Goal: Information Seeking & Learning: Learn about a topic

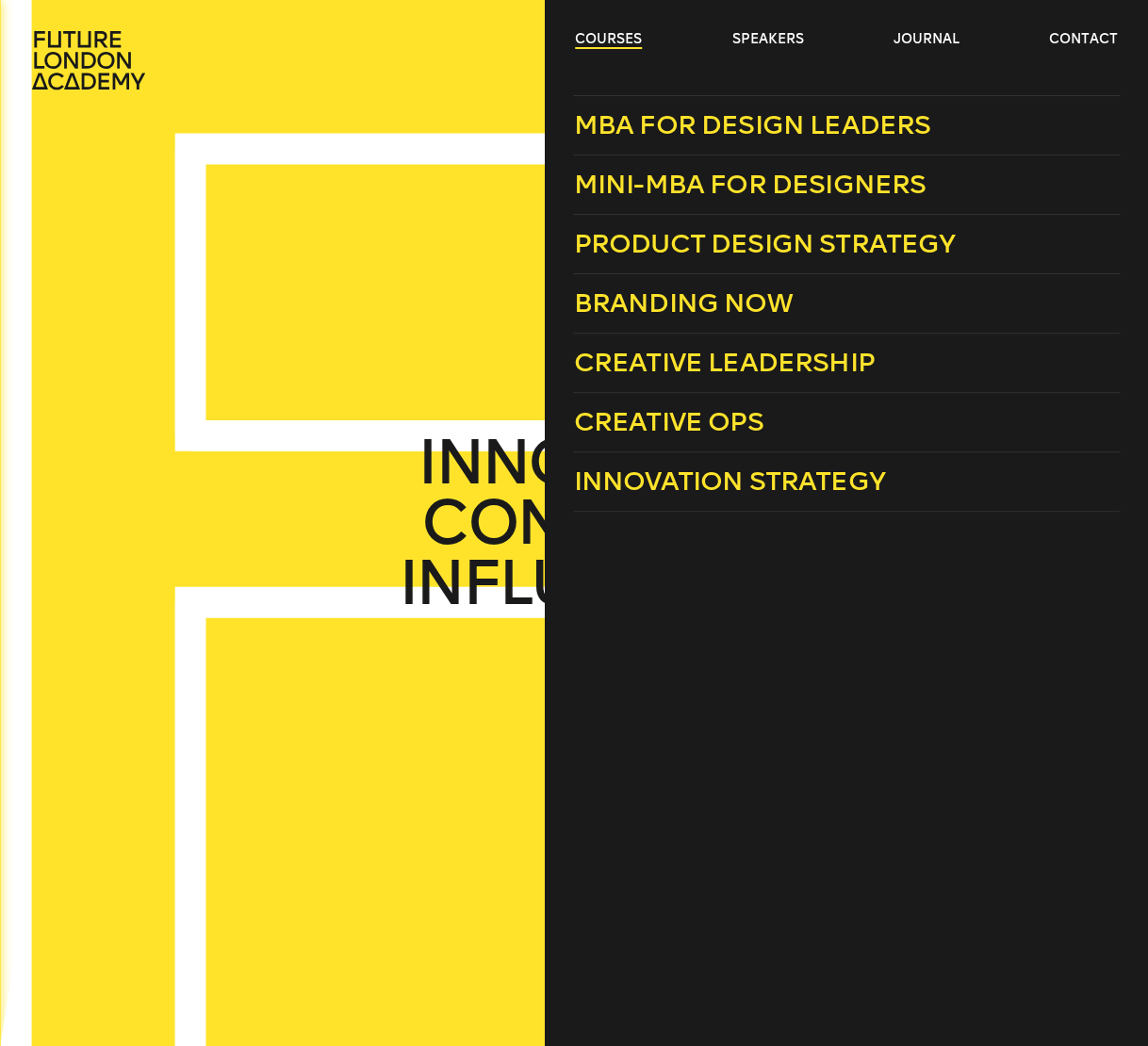
click at [599, 39] on link "courses" at bounding box center [609, 40] width 67 height 19
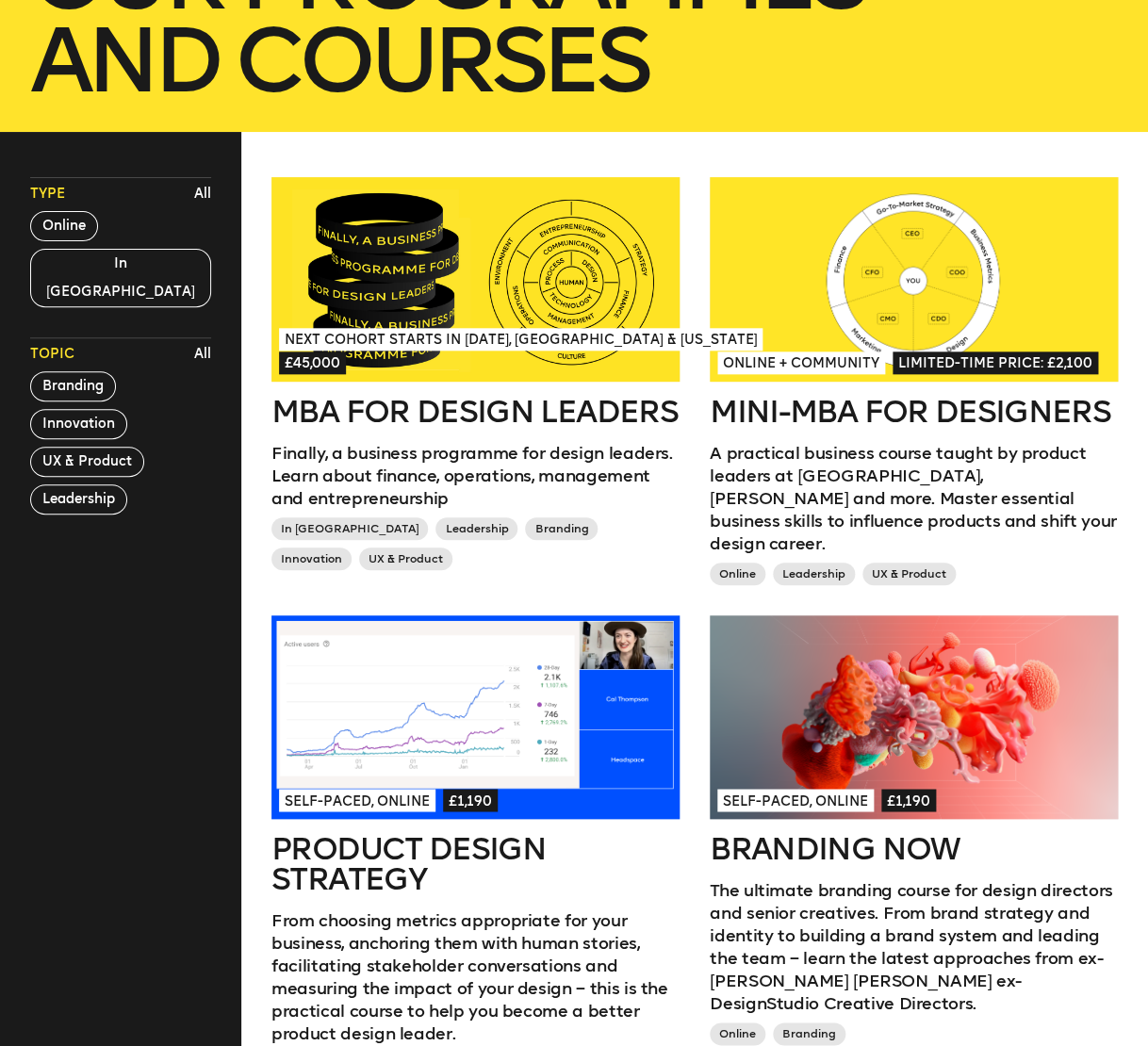
scroll to position [422, 0]
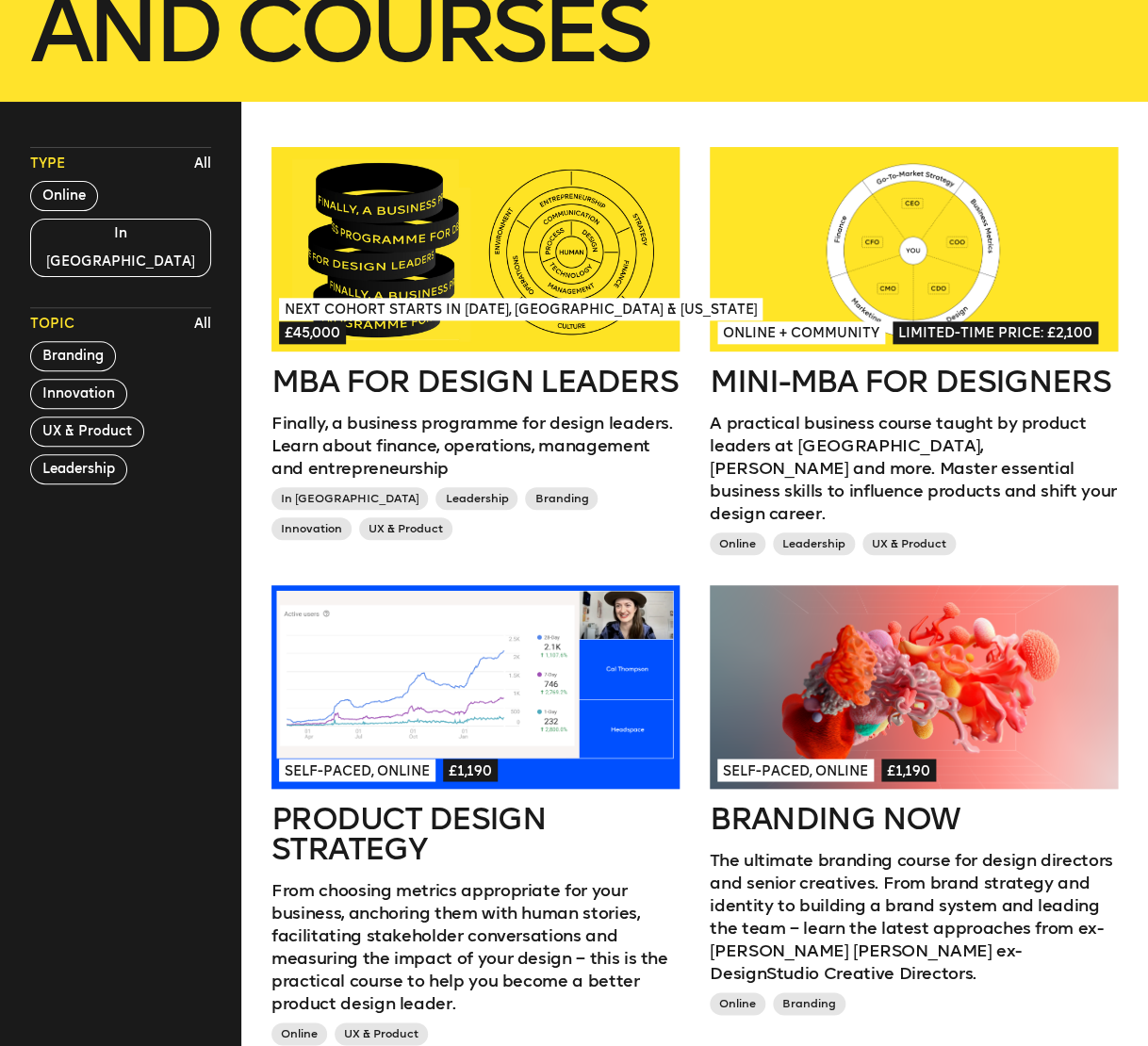
click at [596, 243] on div at bounding box center [475, 249] width 408 height 204
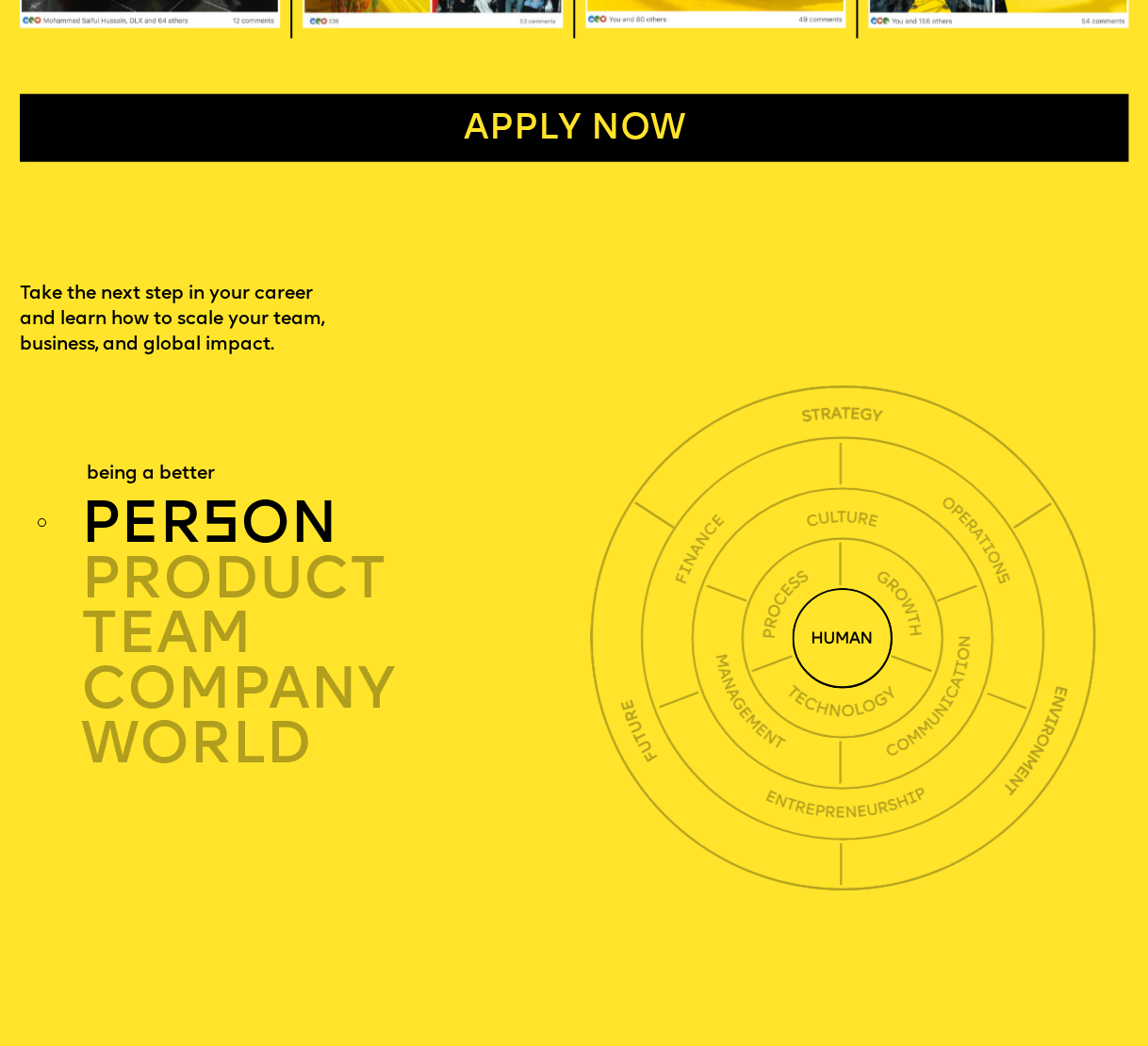
scroll to position [3780, 0]
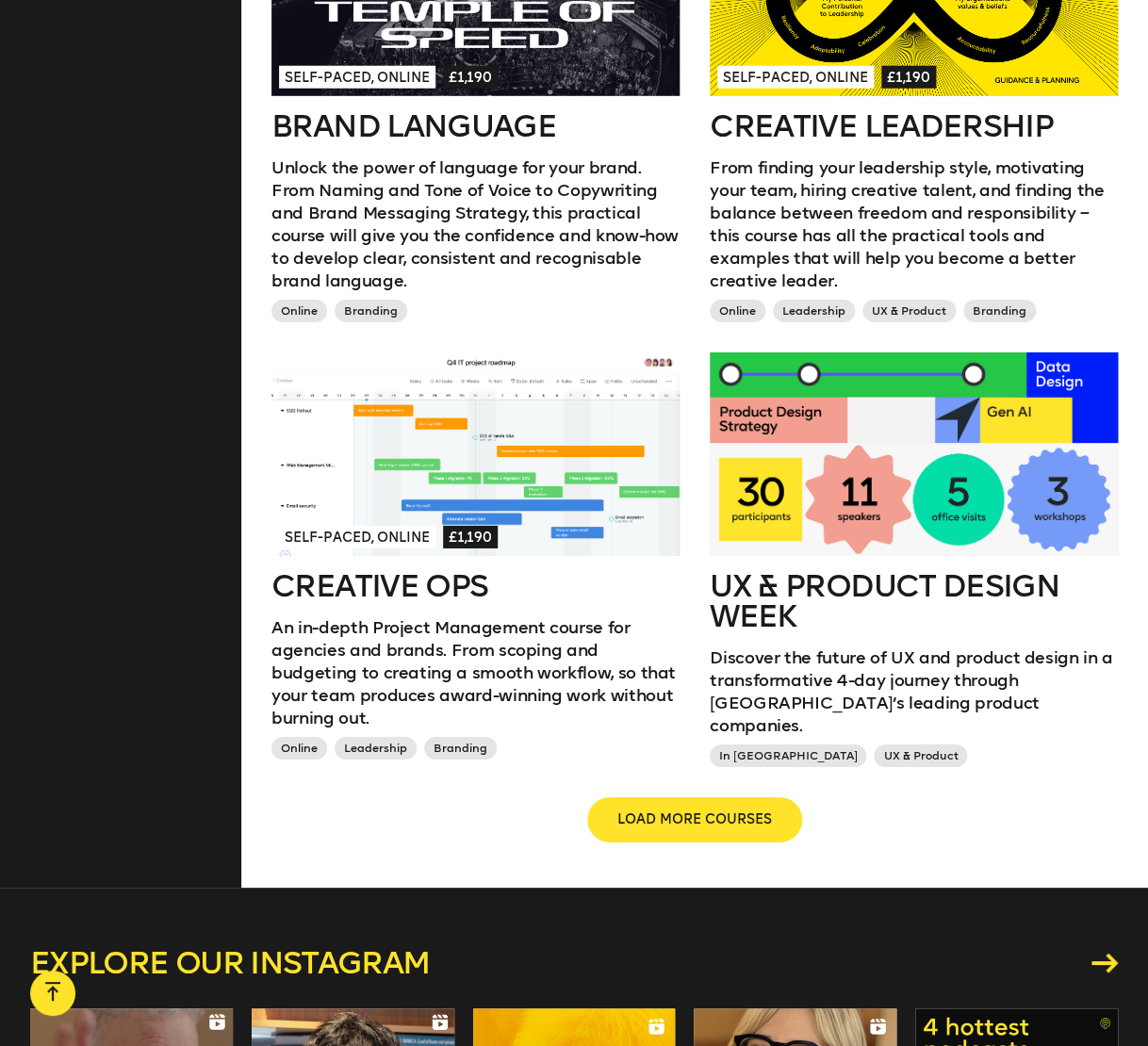
scroll to position [1468, 0]
